Goal: Navigation & Orientation: Find specific page/section

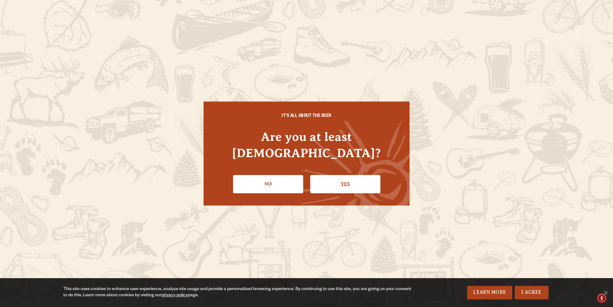
click at [357, 170] on li "Yes" at bounding box center [345, 181] width 70 height 22
click at [355, 175] on link "Yes" at bounding box center [345, 184] width 70 height 18
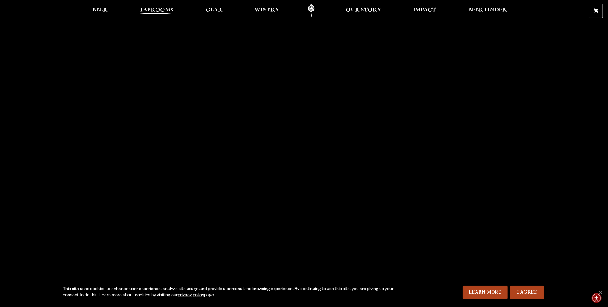
click at [165, 10] on span "Taprooms" at bounding box center [157, 10] width 34 height 5
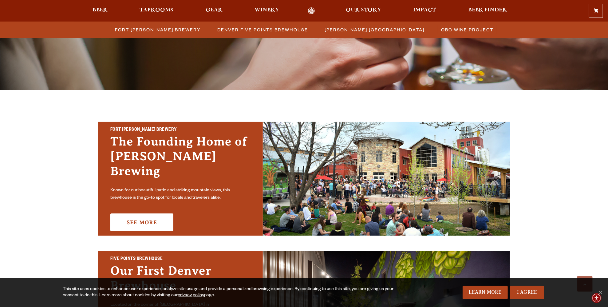
scroll to position [184, 0]
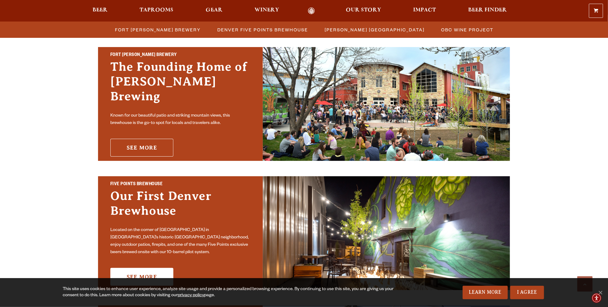
click at [149, 144] on link "See More" at bounding box center [141, 148] width 63 height 18
click at [518, 295] on link "I Agree" at bounding box center [527, 293] width 34 height 14
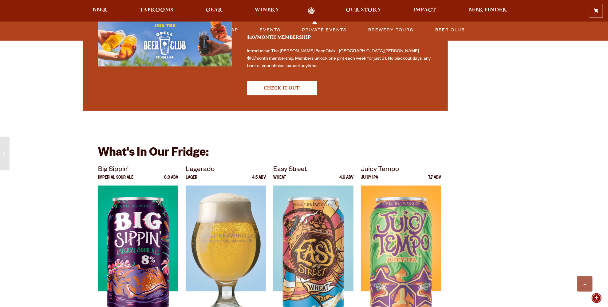
scroll to position [1137, 0]
